Goal: Task Accomplishment & Management: Manage account settings

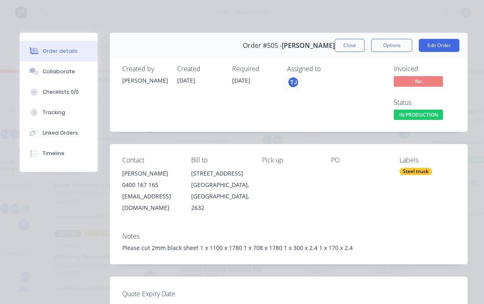
click at [351, 43] on button "Close" at bounding box center [349, 45] width 30 height 13
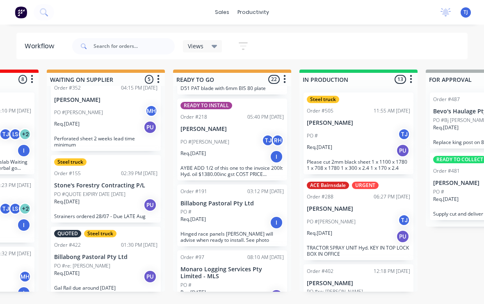
click at [365, 138] on div "PO # TJ" at bounding box center [358, 136] width 103 height 16
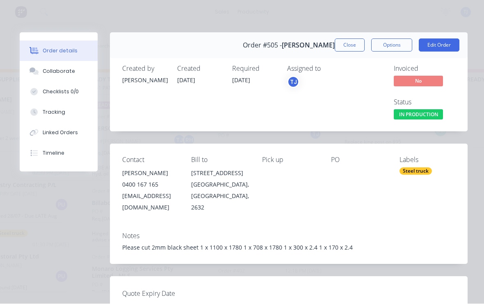
click at [441, 43] on button "Edit Order" at bounding box center [438, 45] width 41 height 13
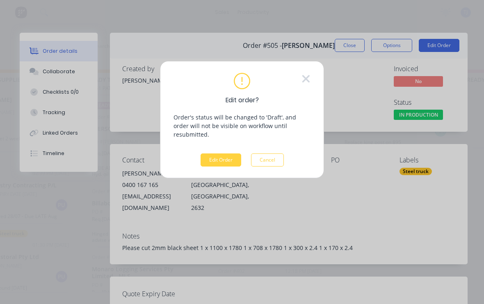
click at [231, 154] on button "Edit Order" at bounding box center [220, 160] width 41 height 13
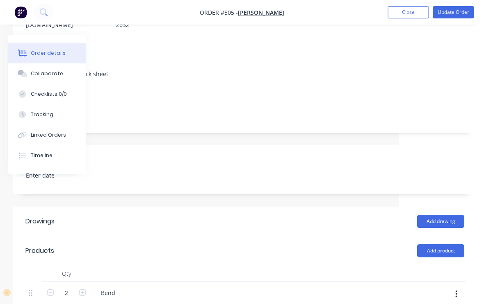
scroll to position [130, 85]
click at [447, 245] on button "Add product" at bounding box center [440, 251] width 47 height 13
click at [432, 266] on div "Product catalogue" at bounding box center [424, 272] width 63 height 12
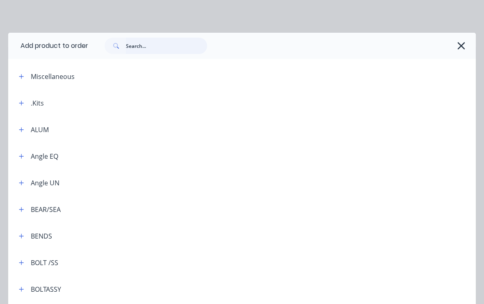
click at [156, 48] on input "text" at bounding box center [166, 46] width 81 height 16
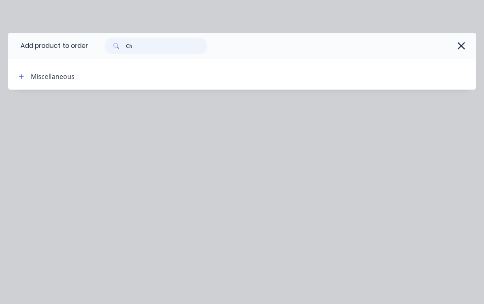
type input "C"
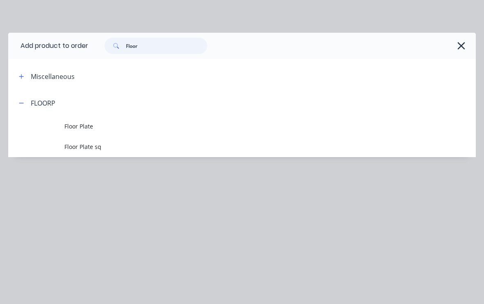
type input "Floor p"
click at [74, 122] on span "Floor Plate" at bounding box center [228, 126] width 329 height 9
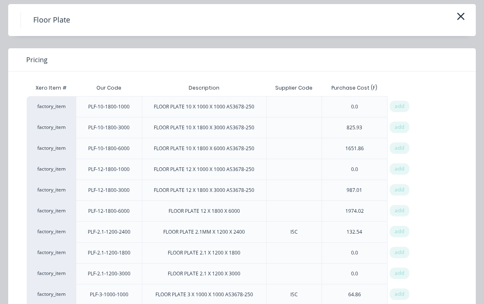
scroll to position [130, 86]
click at [361, 231] on div "132.54" at bounding box center [354, 232] width 16 height 7
click at [401, 231] on span "add" at bounding box center [399, 232] width 10 height 8
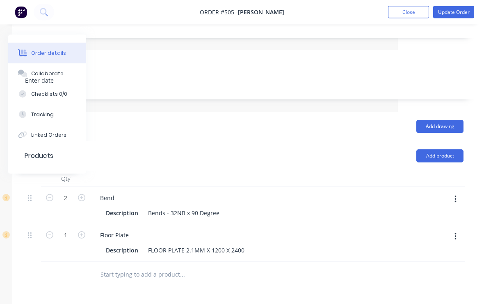
scroll to position [225, 86]
click at [64, 204] on input "1" at bounding box center [65, 198] width 21 height 12
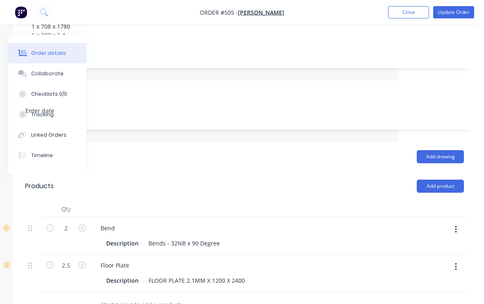
scroll to position [194, 86]
type input "2.5"
click at [447, 180] on button "Add product" at bounding box center [439, 186] width 47 height 13
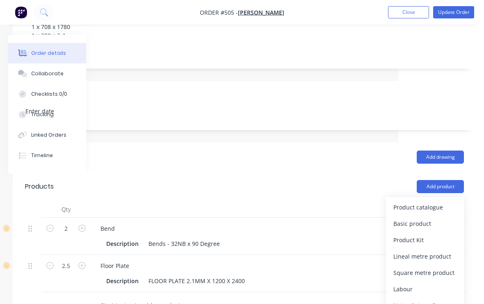
click at [431, 202] on div "Product catalogue" at bounding box center [424, 208] width 63 height 12
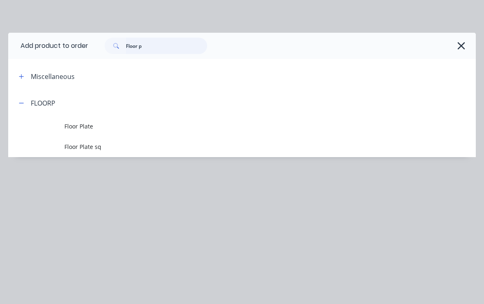
click at [158, 43] on input "Floor p" at bounding box center [166, 46] width 81 height 16
type input "F"
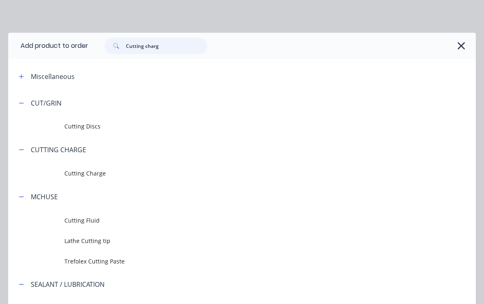
type input "Cutting charge"
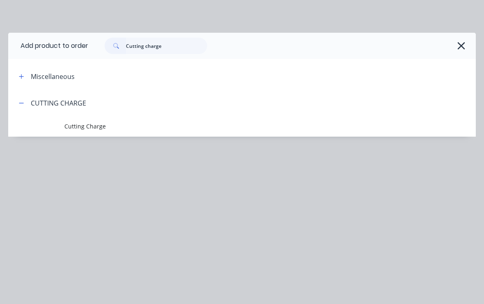
click at [96, 126] on span "Cutting Charge" at bounding box center [228, 126] width 329 height 9
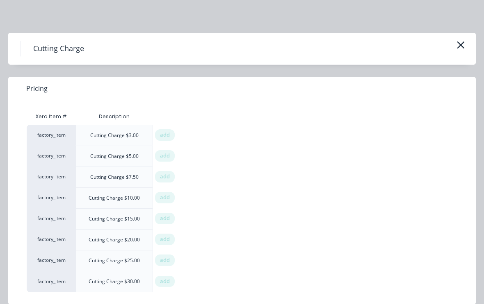
click at [169, 257] on span "add" at bounding box center [165, 261] width 10 height 8
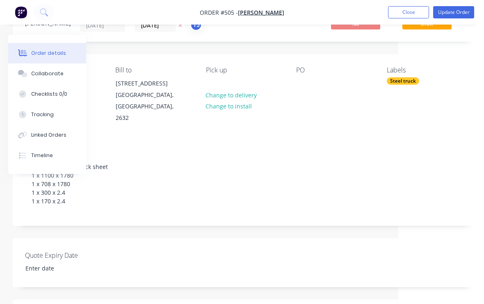
scroll to position [0, 86]
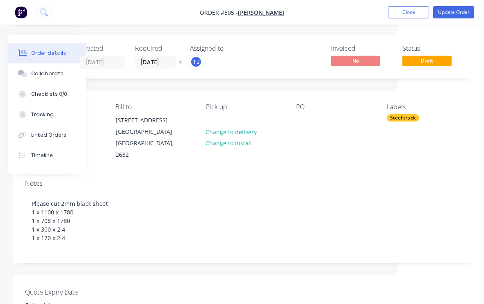
click at [454, 12] on button "Update Order" at bounding box center [453, 12] width 41 height 12
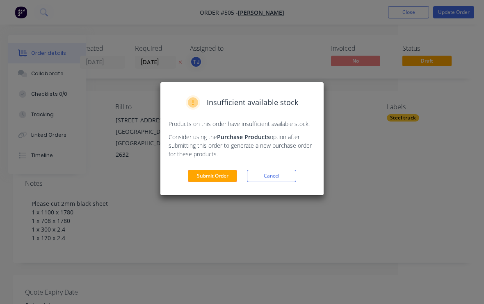
click at [221, 179] on button "Submit Order" at bounding box center [212, 176] width 49 height 12
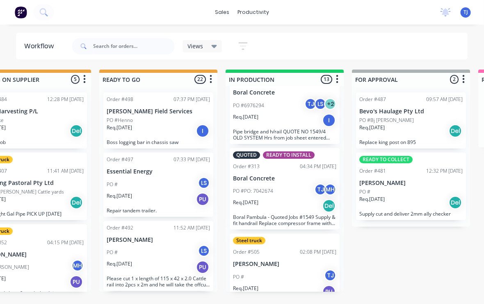
scroll to position [794, 0]
click at [305, 270] on div "PO # TJ" at bounding box center [284, 278] width 103 height 16
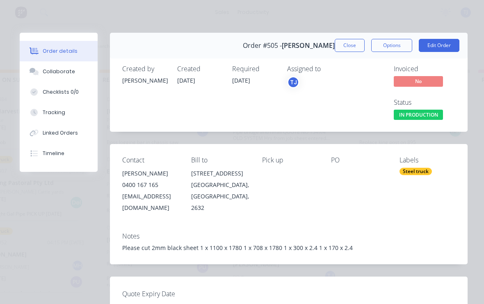
click at [424, 175] on div "Steel truck" at bounding box center [415, 171] width 32 height 7
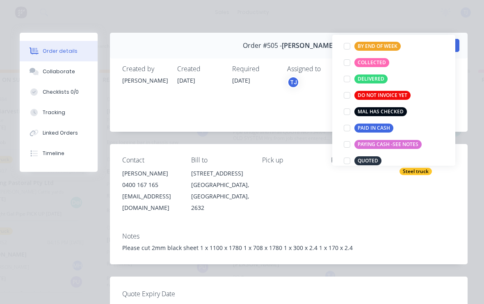
scroll to position [81, 0]
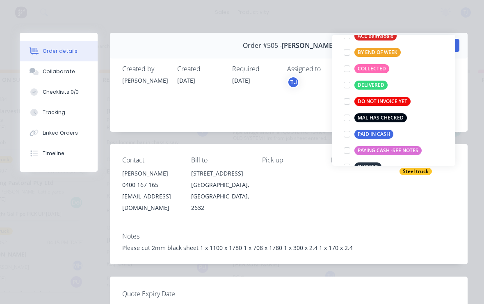
click at [343, 70] on div at bounding box center [346, 69] width 16 height 16
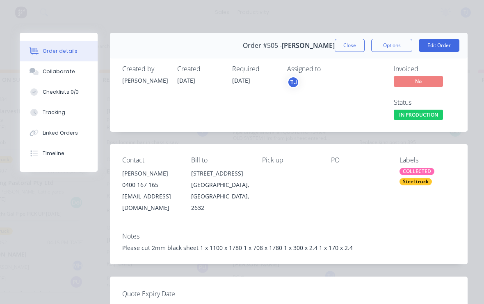
click at [439, 211] on div "Contact [PERSON_NAME] [PHONE_NUMBER] [EMAIL_ADDRESS][DOMAIN_NAME] Bill to [STRE…" at bounding box center [288, 185] width 357 height 82
click at [348, 47] on button "Close" at bounding box center [349, 45] width 30 height 13
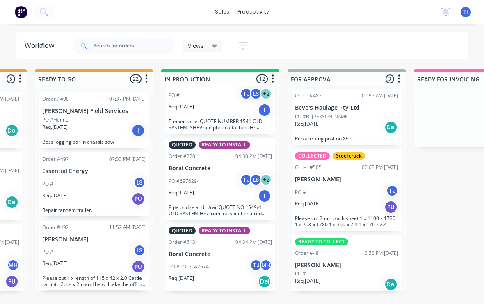
scroll to position [708, 0]
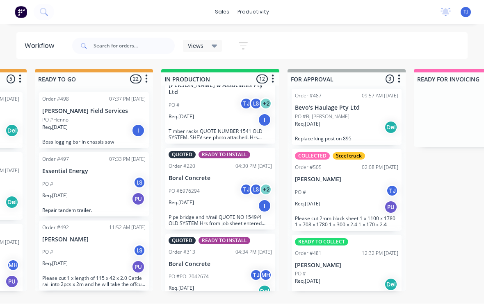
click at [352, 263] on p "[PERSON_NAME]" at bounding box center [346, 266] width 103 height 7
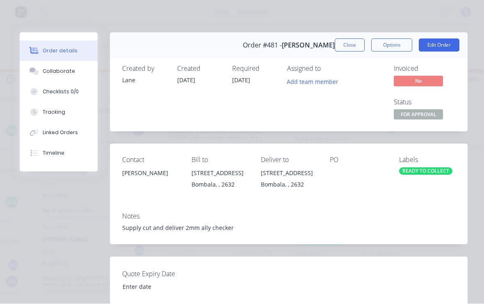
click at [436, 173] on div "READY TO COLLECT" at bounding box center [425, 171] width 53 height 7
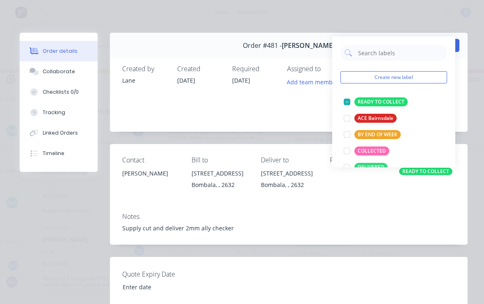
scroll to position [1, 361]
click at [346, 153] on div at bounding box center [346, 151] width 16 height 16
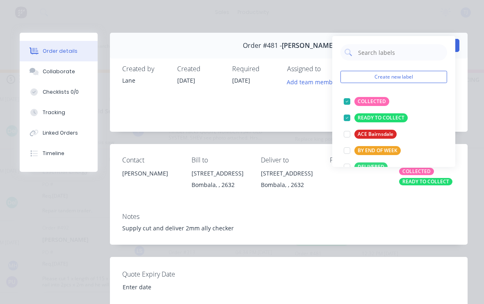
click at [348, 116] on div at bounding box center [346, 118] width 16 height 16
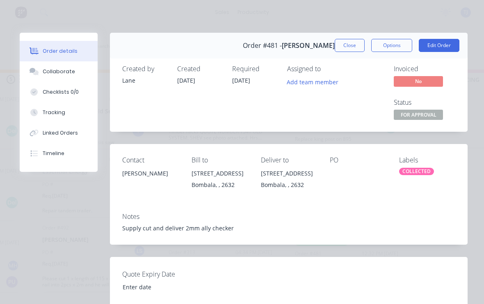
click at [400, 229] on div "Supply cut and deliver 2mm ally checker" at bounding box center [288, 228] width 333 height 9
click at [350, 43] on button "Close" at bounding box center [349, 45] width 30 height 13
